Goal: Task Accomplishment & Management: Use online tool/utility

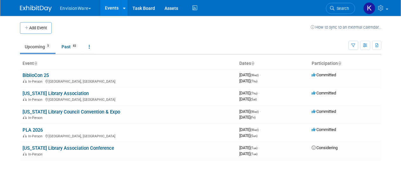
click at [52, 92] on link "[US_STATE] Library Association" at bounding box center [56, 93] width 66 height 6
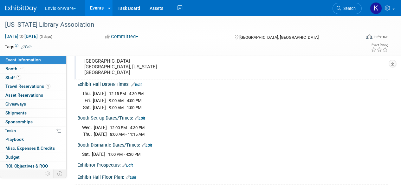
scroll to position [63, 0]
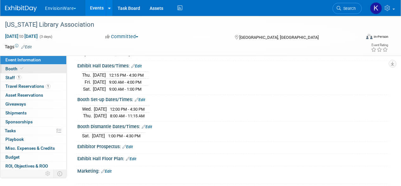
click at [21, 64] on link "Booth" at bounding box center [33, 68] width 66 height 9
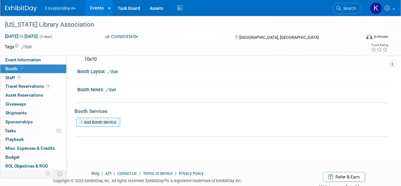
click at [104, 122] on link "Add Booth Service" at bounding box center [98, 121] width 44 height 9
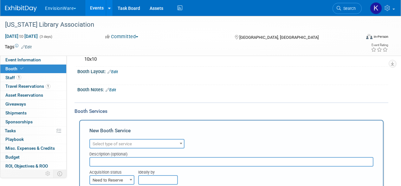
scroll to position [95, 0]
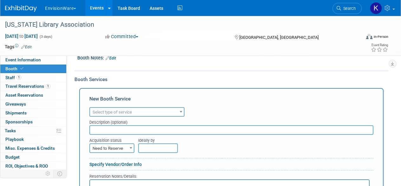
click at [140, 110] on span "Select type of service" at bounding box center [137, 112] width 94 height 9
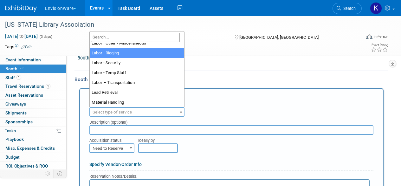
scroll to position [99, 0]
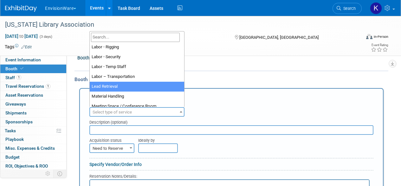
select select "7"
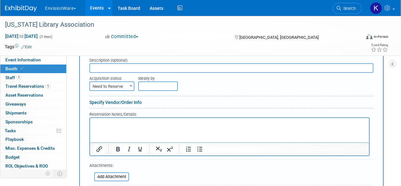
scroll to position [159, 0]
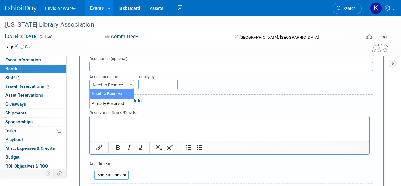
click at [118, 86] on span "Need to Reserve" at bounding box center [112, 84] width 44 height 9
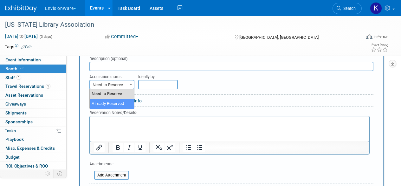
select select "2"
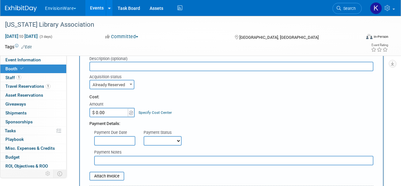
click at [112, 108] on input "$ 0.00" at bounding box center [109, 113] width 40 height 10
type input "$ 335.00"
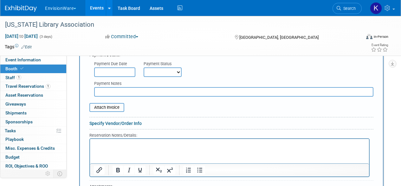
scroll to position [254, 0]
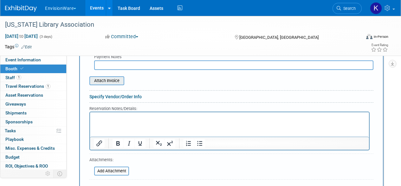
click at [113, 80] on input "file" at bounding box center [86, 81] width 76 height 8
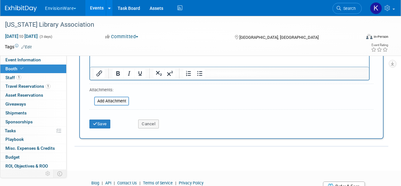
scroll to position [357, 0]
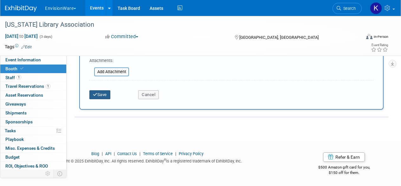
click at [95, 92] on button "Save" at bounding box center [99, 94] width 21 height 9
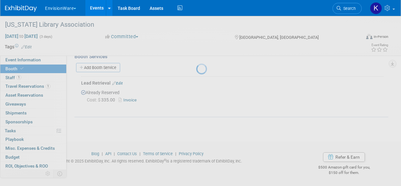
scroll to position [117, 0]
